Goal: Task Accomplishment & Management: Manage account settings

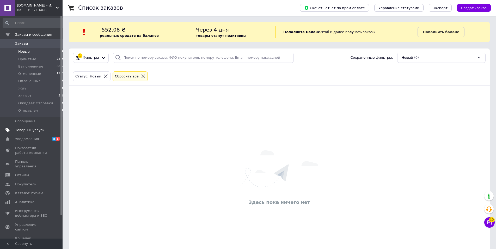
click at [33, 129] on span "Товары и услуги" at bounding box center [29, 130] width 29 height 5
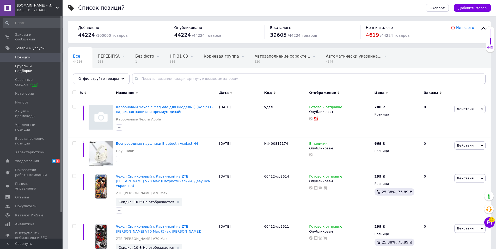
click at [28, 64] on span "Группы и подборки" at bounding box center [31, 68] width 33 height 9
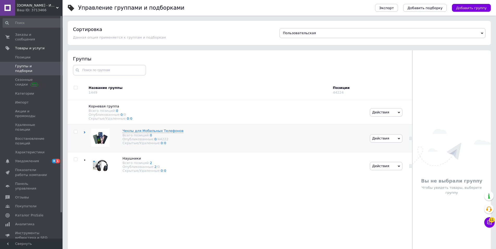
click at [265, 146] on div "Чехлы для Мобильных Телефонов Всего позиций: 0 Опубликованные: 0 / 44222 Скрыты…" at bounding box center [225, 139] width 285 height 28
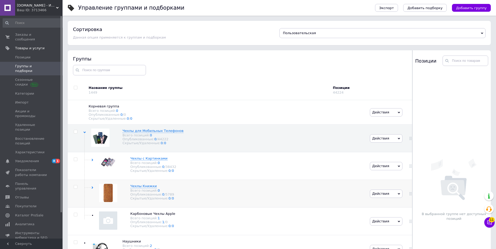
click at [267, 188] on div "[PERSON_NAME] Всего позиций: 0 Опубликованные: 0 / 5789 Скрытые/Удаленные: 0 / 0" at bounding box center [225, 194] width 285 height 28
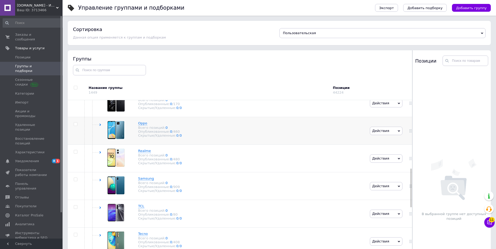
scroll to position [372, 0]
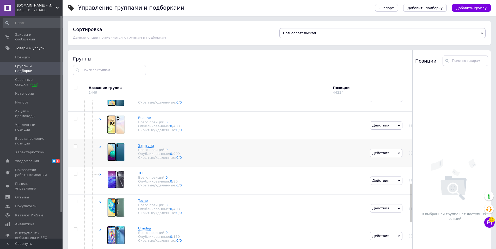
click at [271, 143] on div "Samsung Всего позиций: 0 Опубликованные: 0 / 909 Скрытые/Удаленные: 0 / 0" at bounding box center [225, 153] width 285 height 28
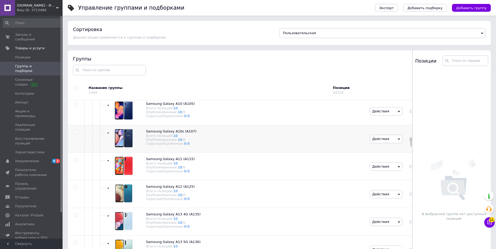
scroll to position [798, 0]
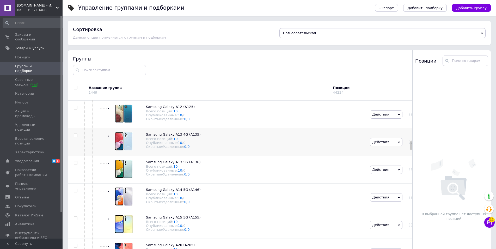
click at [270, 147] on div "Samsung Galaxy A13 4G (A135) Всего позиций: 10 Опубликованные: 10 / 0 Скрытые/У…" at bounding box center [225, 142] width 285 height 28
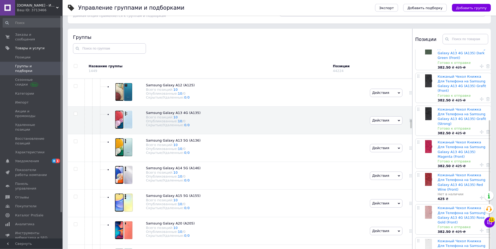
scroll to position [29, 0]
